Goal: Task Accomplishment & Management: Use online tool/utility

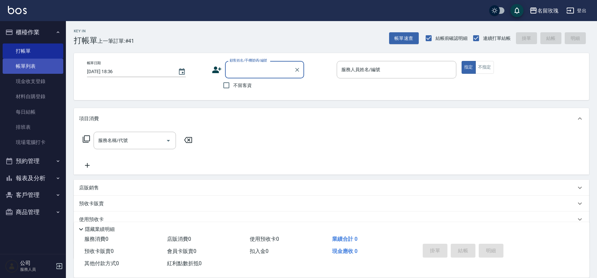
click at [33, 69] on link "帳單列表" at bounding box center [33, 66] width 61 height 15
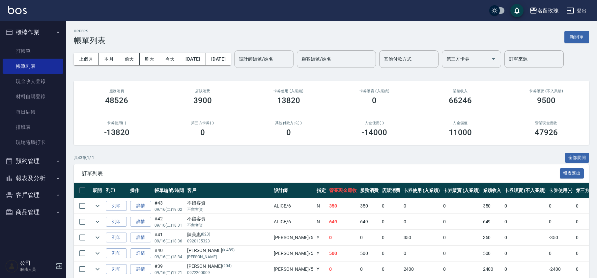
click at [277, 59] on input "設計師編號/姓名" at bounding box center [263, 59] width 53 height 12
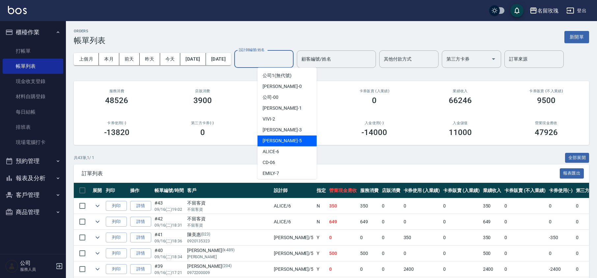
click at [299, 141] on div "[PERSON_NAME] -5" at bounding box center [286, 140] width 59 height 11
type input "[PERSON_NAME]-5"
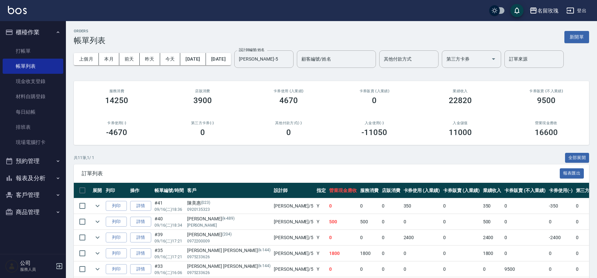
click at [283, 36] on div "ORDERS 帳單列表 新開單" at bounding box center [331, 37] width 515 height 16
click at [28, 49] on link "打帳單" at bounding box center [33, 50] width 61 height 15
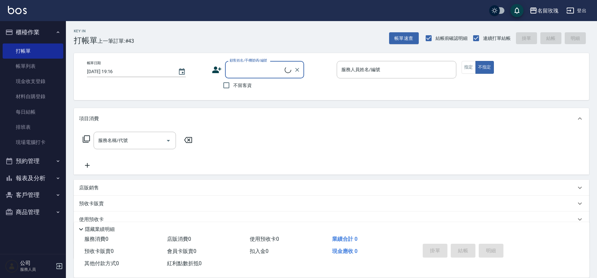
click at [41, 29] on button "櫃檯作業" at bounding box center [33, 32] width 61 height 17
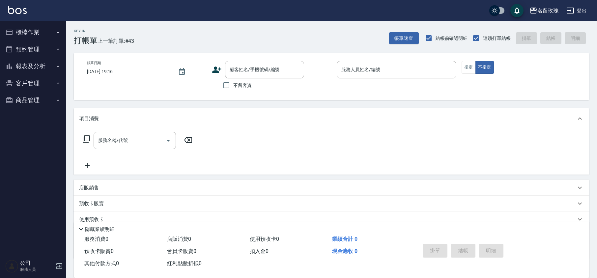
click at [24, 66] on button "報表及分析" at bounding box center [33, 66] width 61 height 17
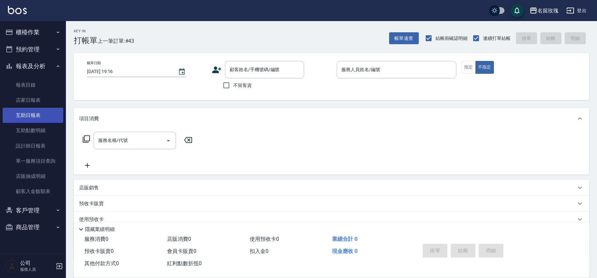
click at [50, 116] on link "互助日報表" at bounding box center [33, 115] width 61 height 15
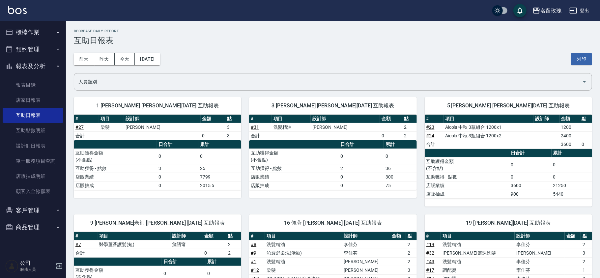
click at [265, 48] on div "[DATE] [DATE] [DATE] [DATE] 列印" at bounding box center [333, 59] width 518 height 28
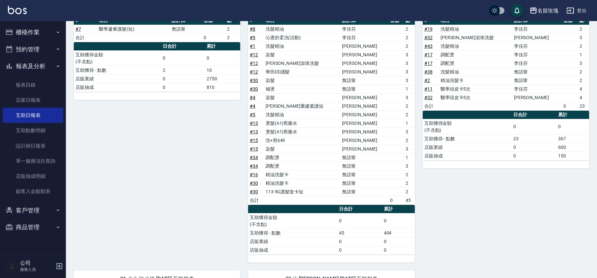
scroll to position [215, 0]
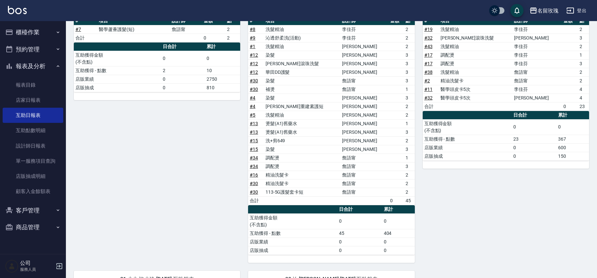
click at [28, 62] on button "報表及分析" at bounding box center [33, 66] width 61 height 17
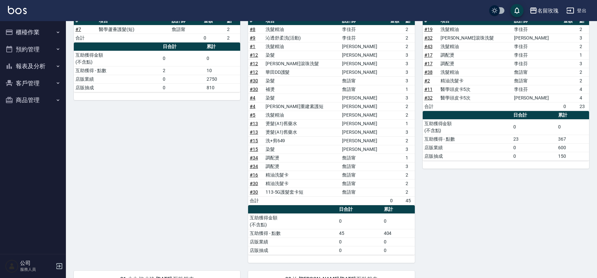
click at [33, 29] on button "櫃檯作業" at bounding box center [33, 32] width 61 height 17
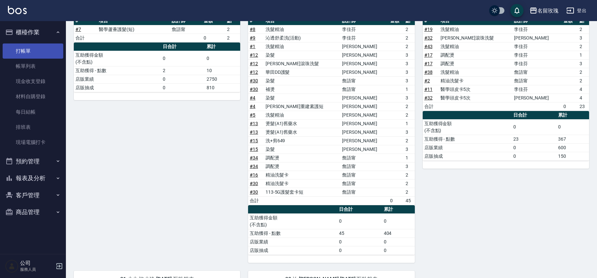
click at [31, 47] on link "打帳單" at bounding box center [33, 50] width 61 height 15
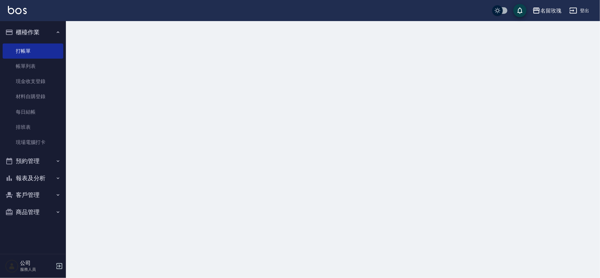
click at [34, 32] on button "櫃檯作業" at bounding box center [33, 32] width 61 height 17
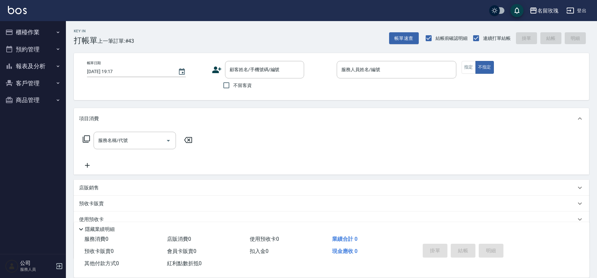
click at [195, 36] on div "Key In 打帳單 上一筆訂單:#43 帳單速查 結帳前確認明細 連續打單結帳 掛單 結帳 明細" at bounding box center [327, 33] width 523 height 24
click at [48, 85] on button "客戶管理" at bounding box center [33, 83] width 61 height 17
click at [40, 99] on link "客戶列表" at bounding box center [33, 101] width 61 height 15
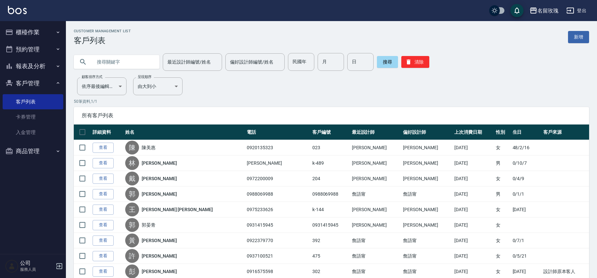
click at [126, 68] on input "text" at bounding box center [123, 62] width 62 height 18
type input "204"
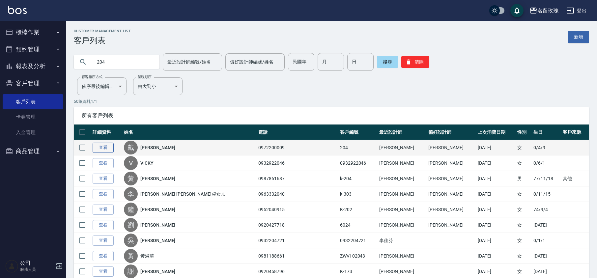
click at [99, 146] on link "查看" at bounding box center [103, 148] width 21 height 10
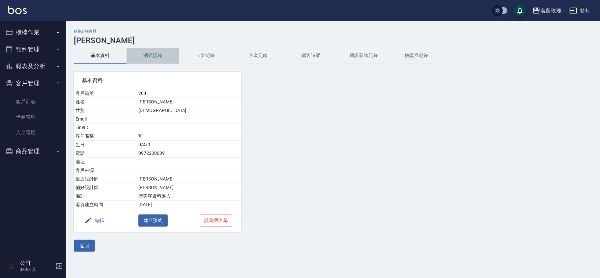
click at [163, 57] on button "消費記錄" at bounding box center [152, 56] width 53 height 16
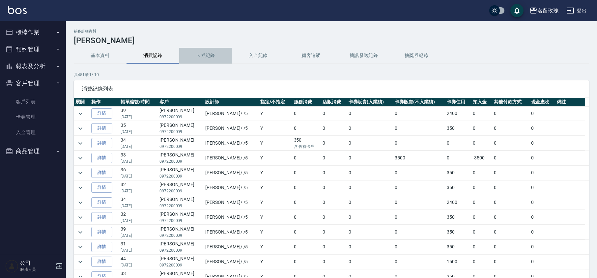
click at [204, 53] on button "卡券紀錄" at bounding box center [205, 56] width 53 height 16
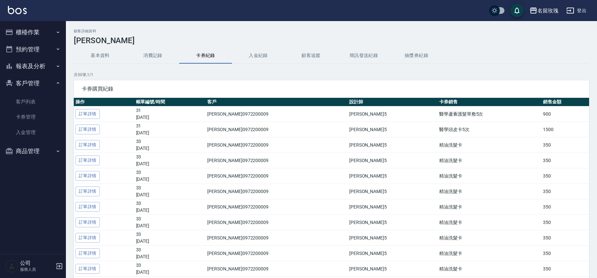
click at [258, 56] on button "入金紀錄" at bounding box center [258, 56] width 53 height 16
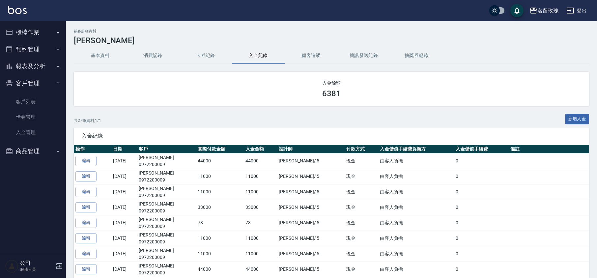
click at [162, 55] on button "消費記錄" at bounding box center [152, 56] width 53 height 16
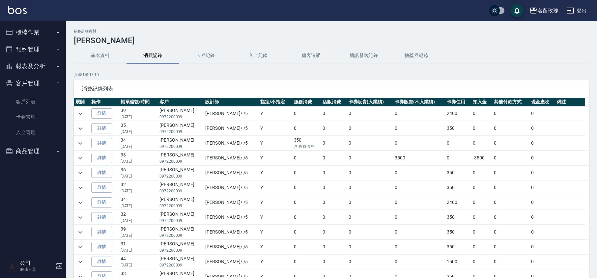
click at [28, 78] on button "客戶管理" at bounding box center [33, 83] width 61 height 17
click at [42, 28] on button "櫃檯作業" at bounding box center [33, 32] width 61 height 17
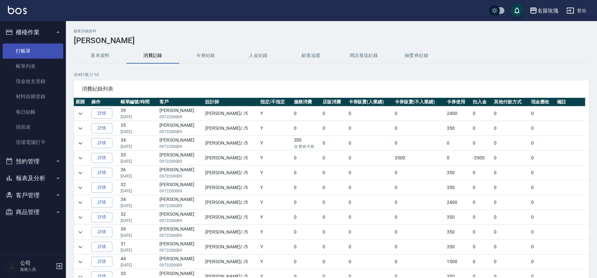
click at [38, 56] on link "打帳單" at bounding box center [33, 50] width 61 height 15
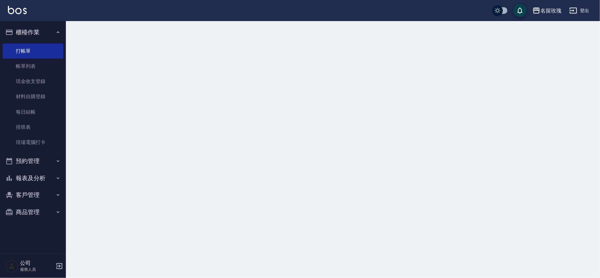
click at [45, 28] on button "櫃檯作業" at bounding box center [33, 32] width 61 height 17
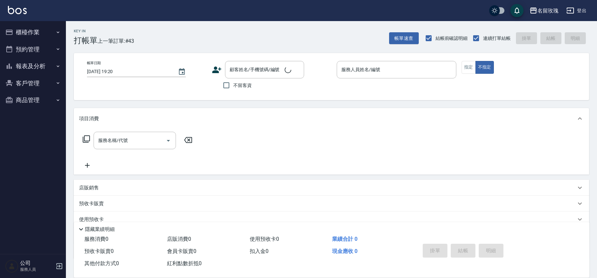
click at [200, 40] on div "Key In 打帳單 上一筆訂單:#43 帳單速查 結帳前確認明細 連續打單結帳 掛單 結帳 明細" at bounding box center [327, 33] width 523 height 24
click at [305, 89] on div "顧客姓名/手機號碼/編號 顧客姓名/手機號碼/編號 不留客資" at bounding box center [272, 76] width 120 height 31
